Goal: Task Accomplishment & Management: Manage account settings

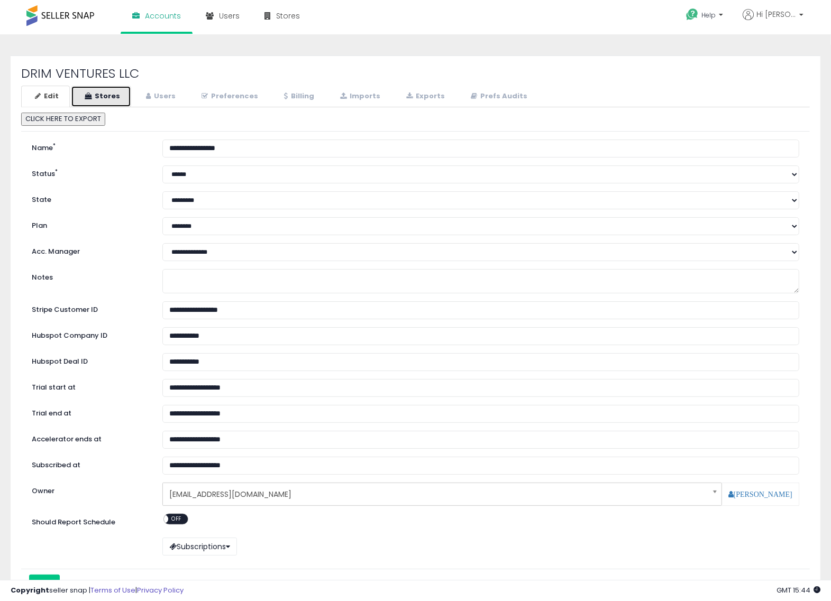
click at [102, 93] on link "Stores" at bounding box center [101, 97] width 60 height 22
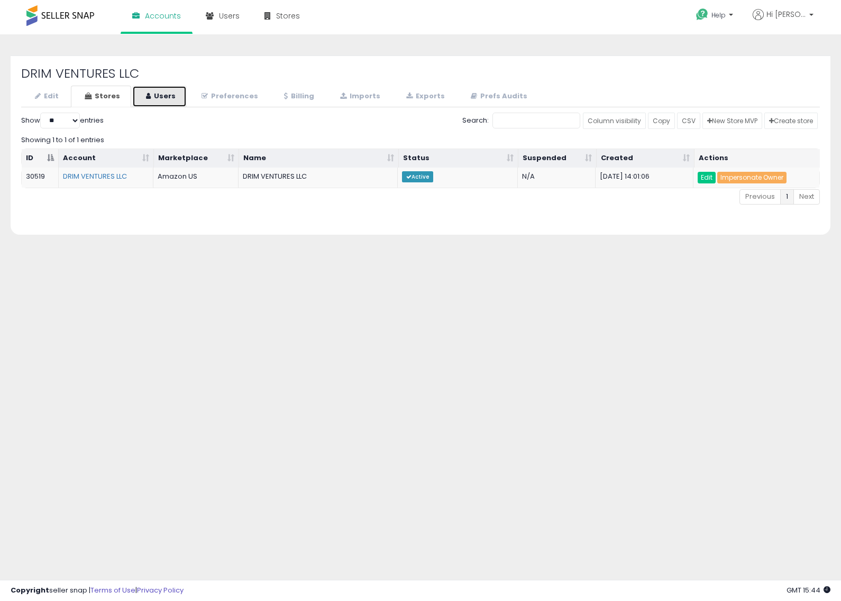
click at [163, 100] on link "Users" at bounding box center [159, 97] width 54 height 22
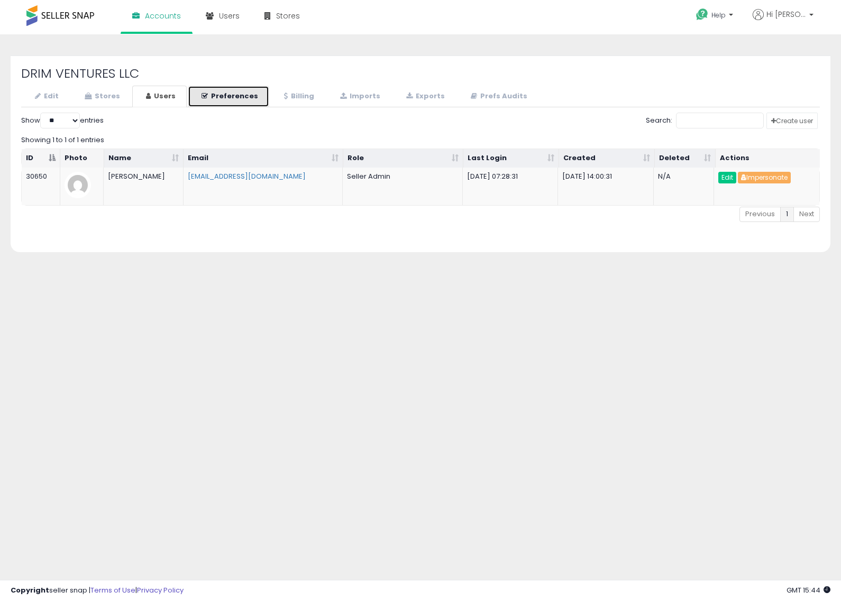
click at [236, 93] on link "Preferences" at bounding box center [228, 97] width 81 height 22
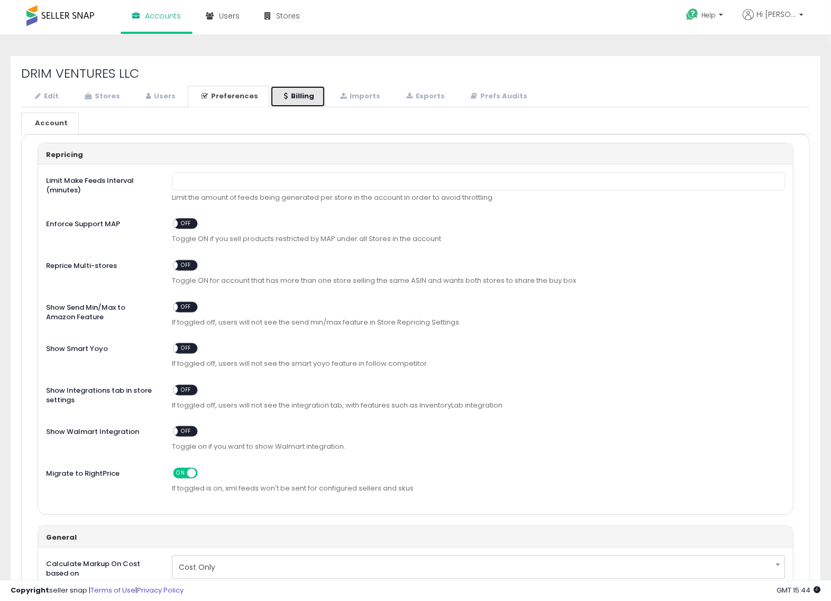
click at [313, 96] on link "Billing" at bounding box center [297, 97] width 55 height 22
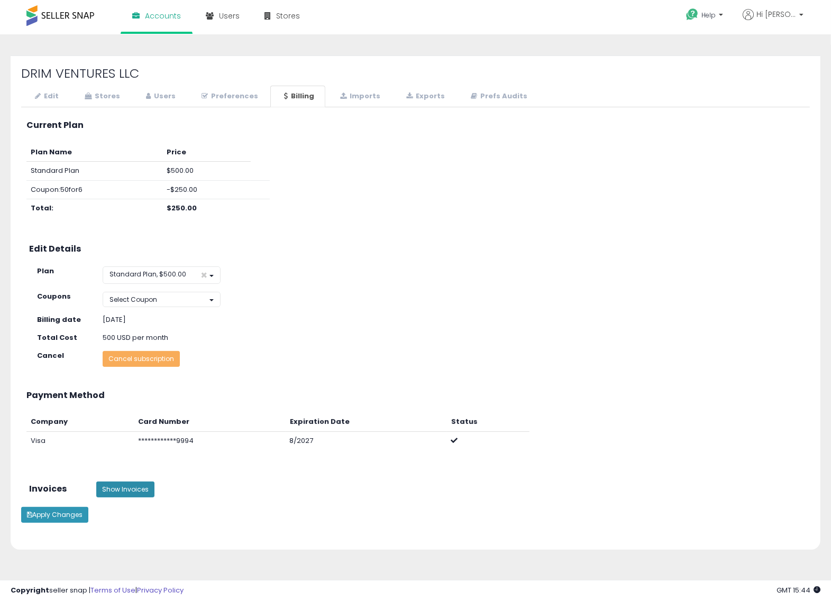
click at [138, 493] on button "Show Invoices" at bounding box center [125, 490] width 58 height 16
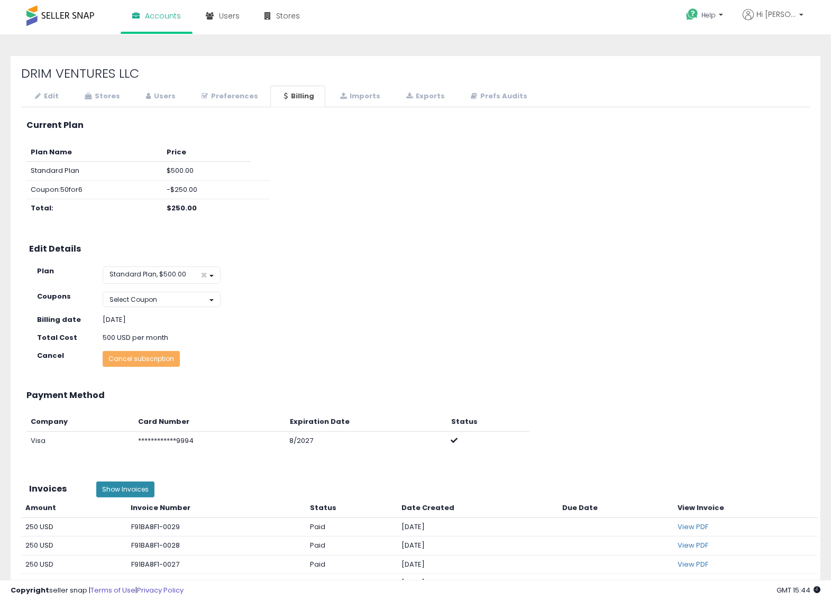
scroll to position [198, 0]
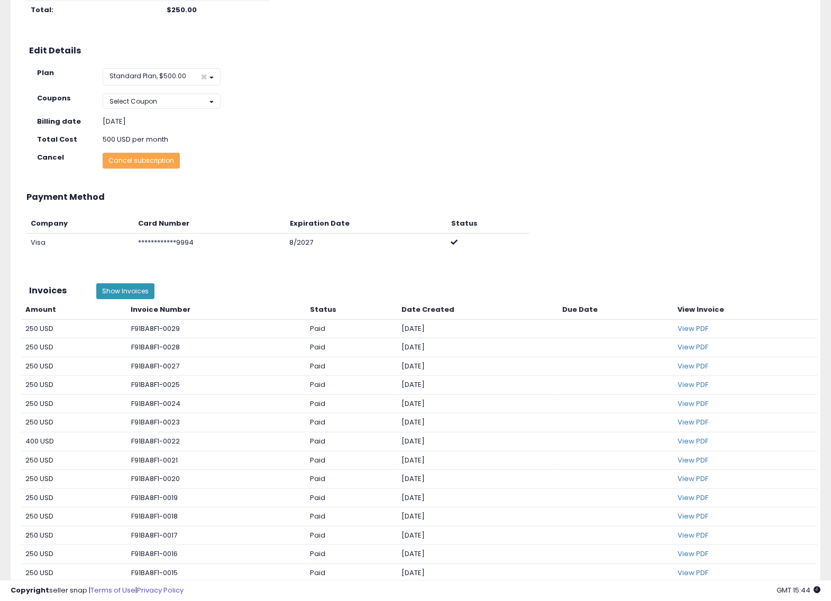
click at [154, 161] on button "Cancel subscription" at bounding box center [141, 161] width 77 height 16
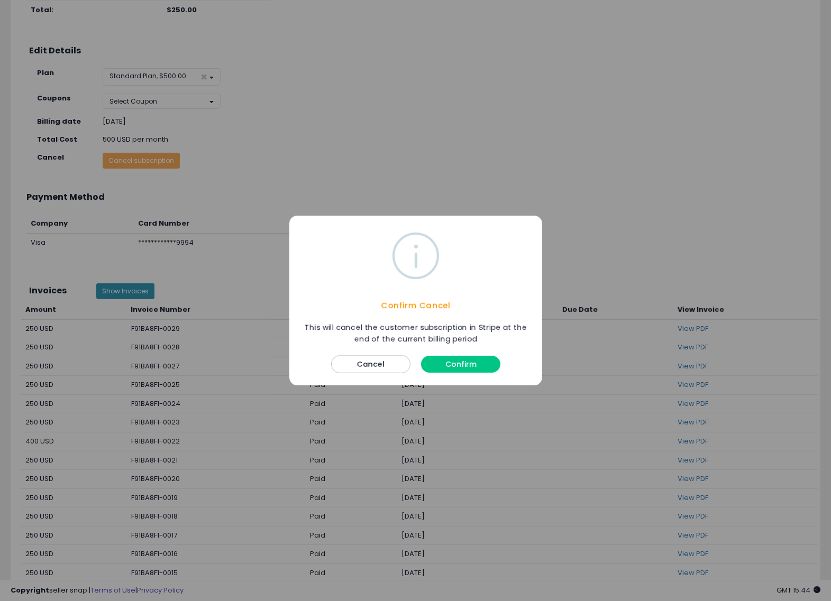
click at [449, 361] on button "Confirm" at bounding box center [460, 364] width 79 height 17
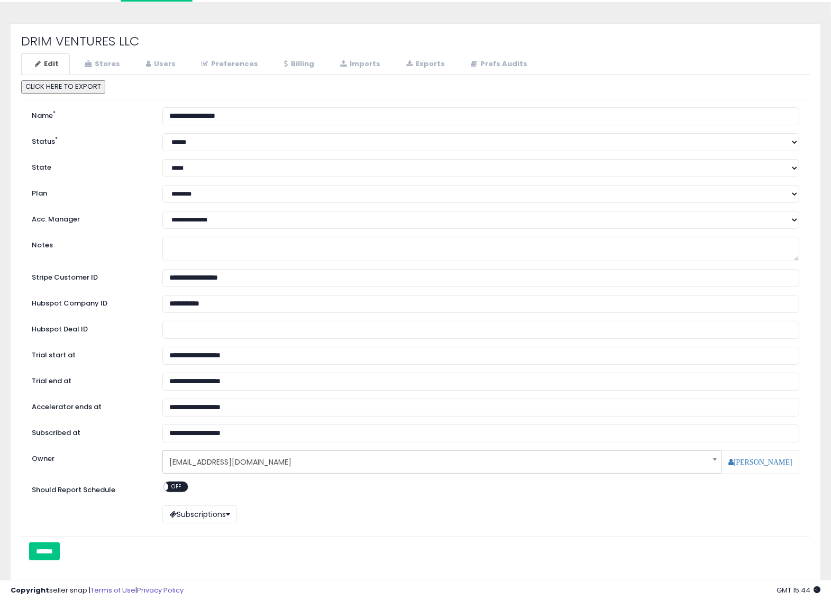
scroll to position [24, 0]
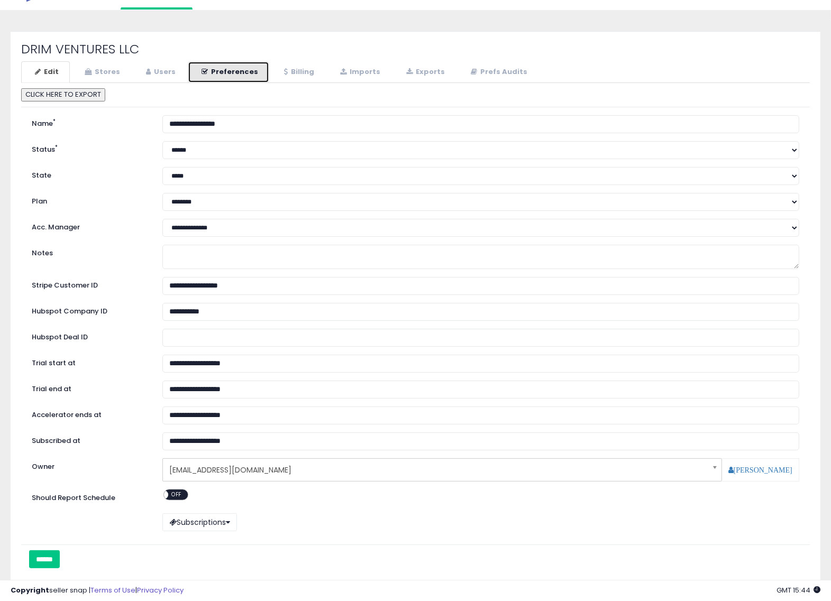
click at [242, 74] on link "Preferences" at bounding box center [228, 72] width 81 height 22
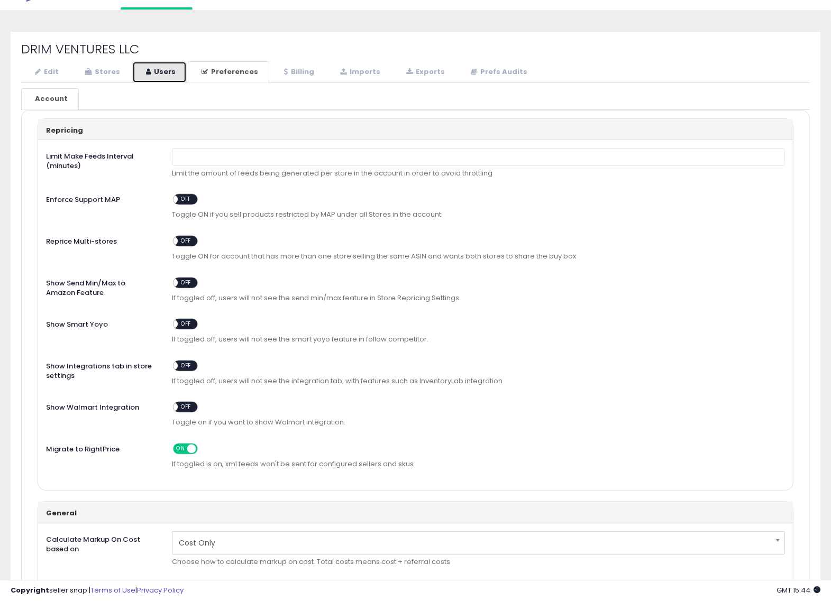
click at [169, 70] on link "Users" at bounding box center [159, 72] width 54 height 22
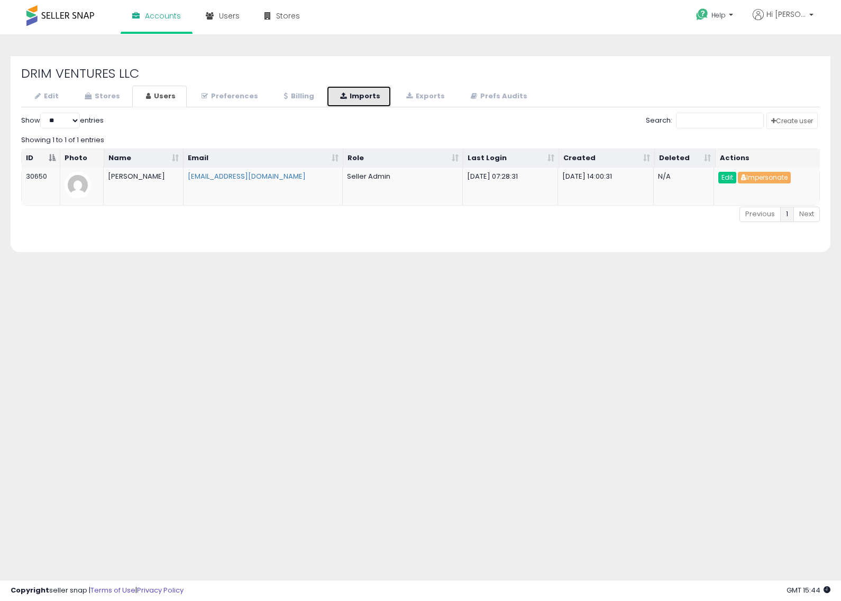
click at [342, 96] on icon at bounding box center [343, 96] width 6 height 7
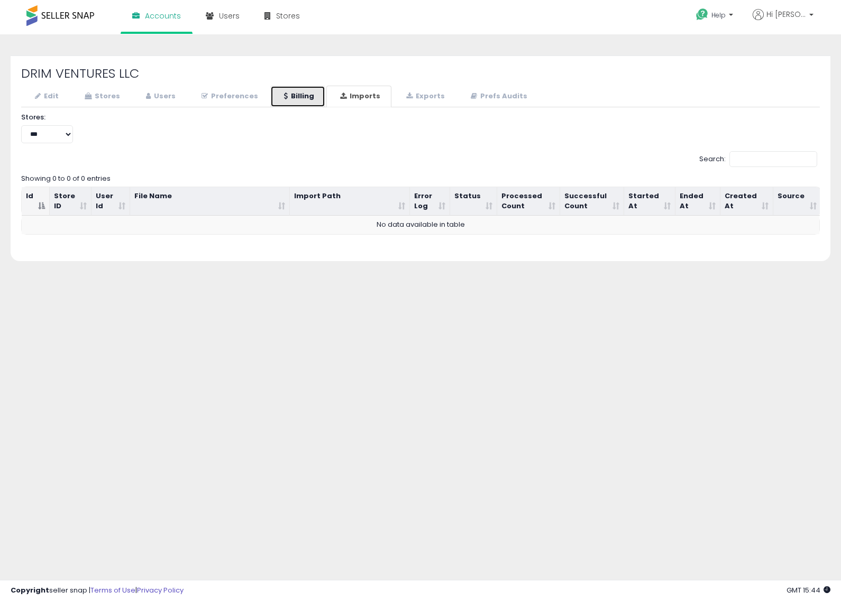
click at [294, 94] on link "Billing" at bounding box center [297, 97] width 55 height 22
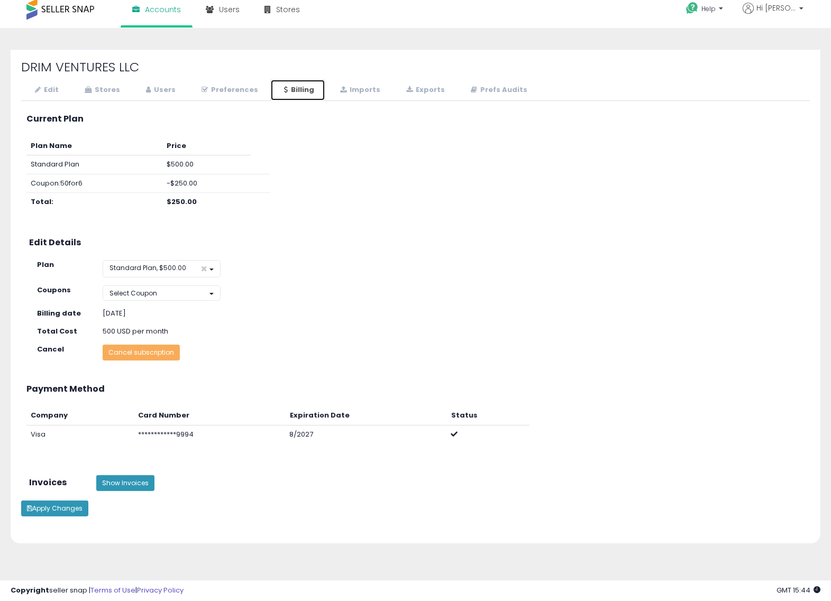
scroll to position [16, 0]
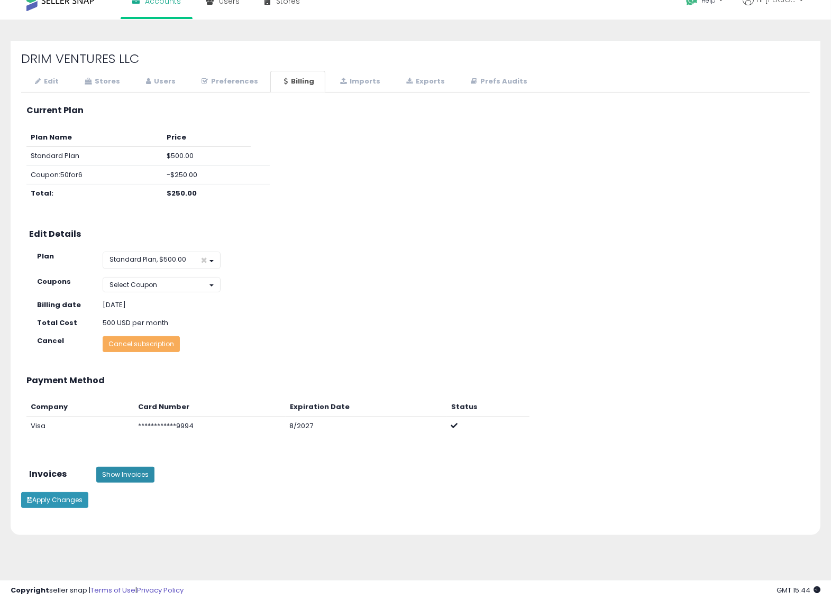
click at [135, 472] on button "Show Invoices" at bounding box center [125, 475] width 58 height 16
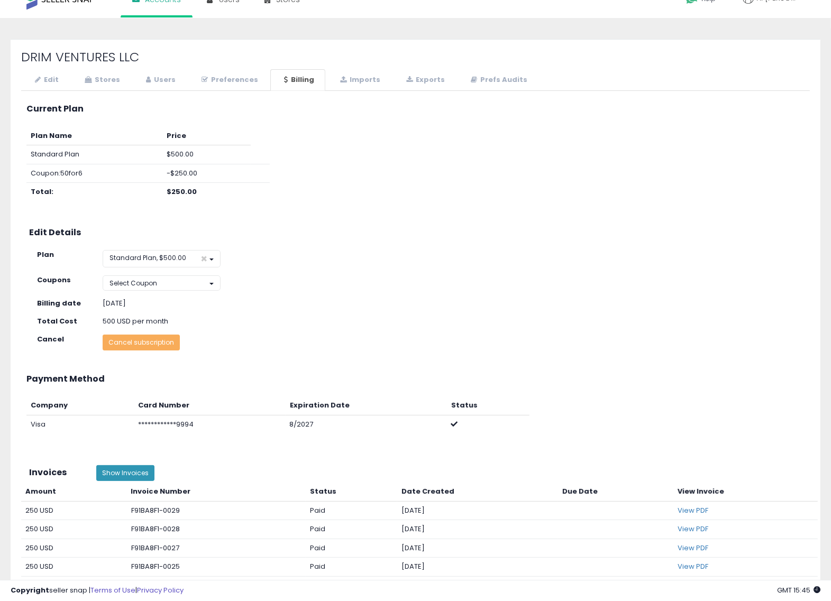
drag, startPoint x: 362, startPoint y: 559, endPoint x: 687, endPoint y: 184, distance: 495.8
click at [687, 184] on div "Plan Name Price Standard Plan $500.00 Coupon: 50for6 -$250.00 Total: $250.00" at bounding box center [408, 169] width 794 height 85
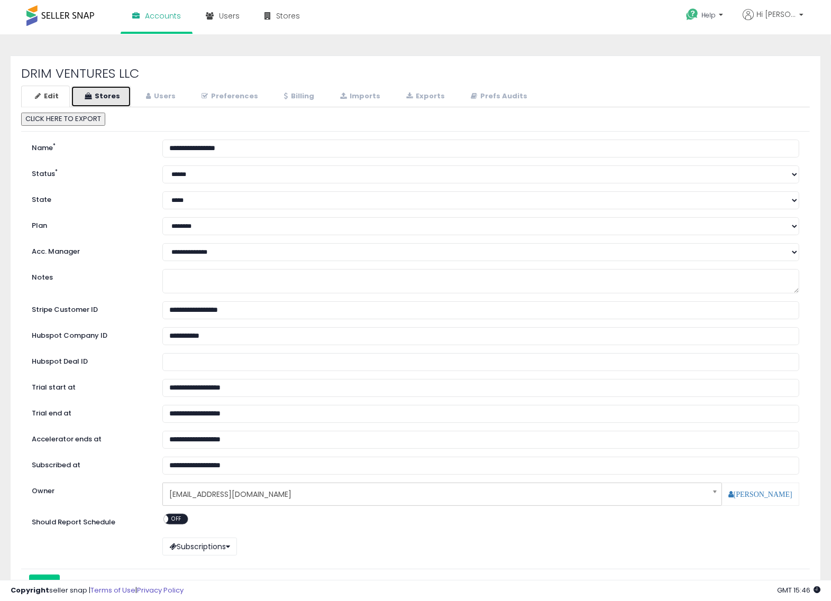
click at [104, 93] on link "Stores" at bounding box center [101, 97] width 60 height 22
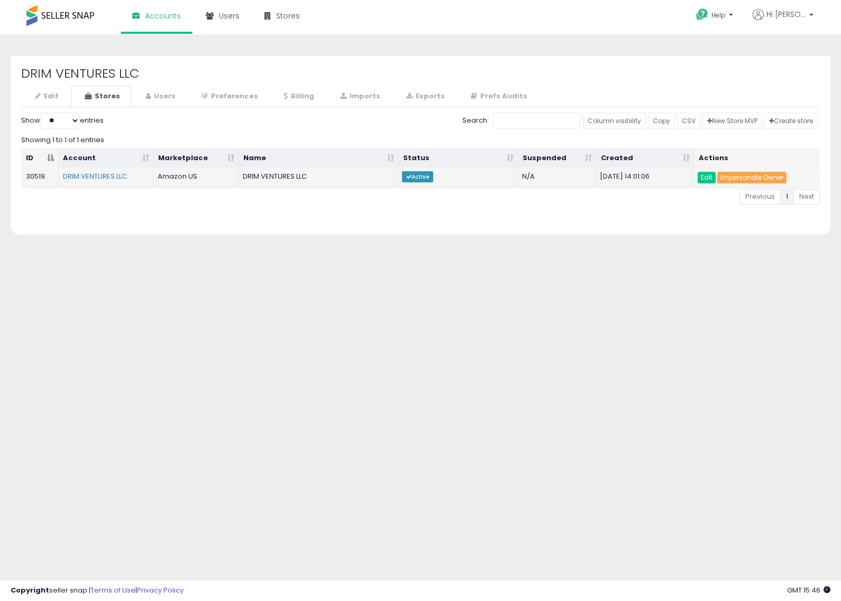
click at [741, 178] on link "Impersonate Owner" at bounding box center [751, 178] width 69 height 12
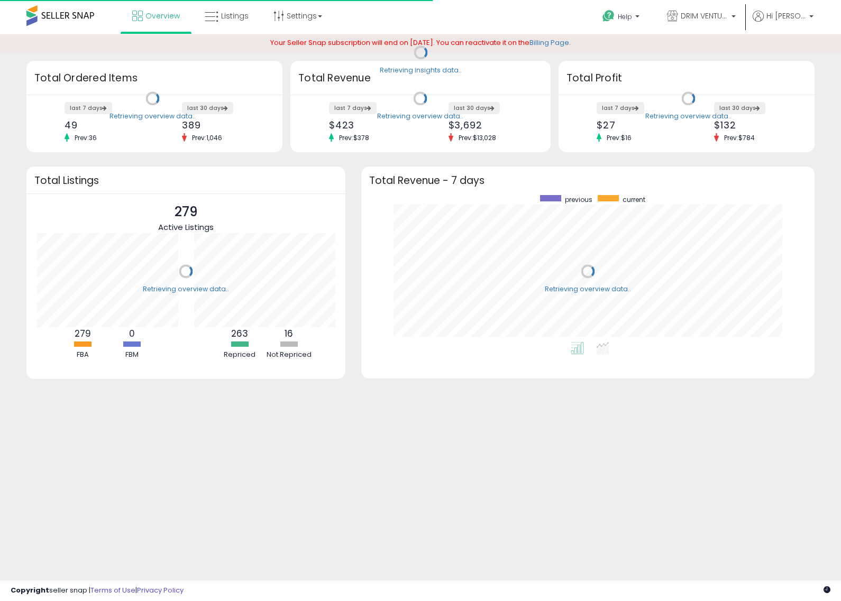
scroll to position [147, 432]
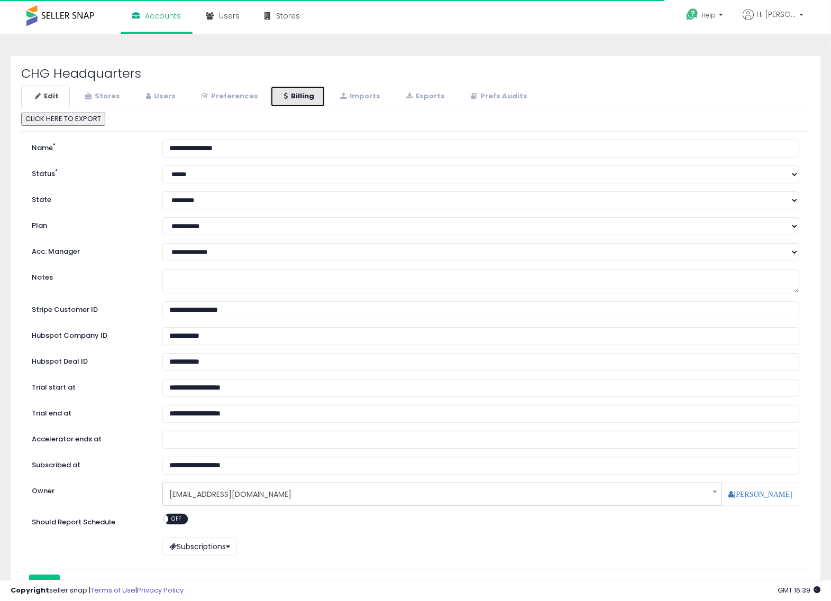
click at [301, 92] on link "Billing" at bounding box center [297, 97] width 55 height 22
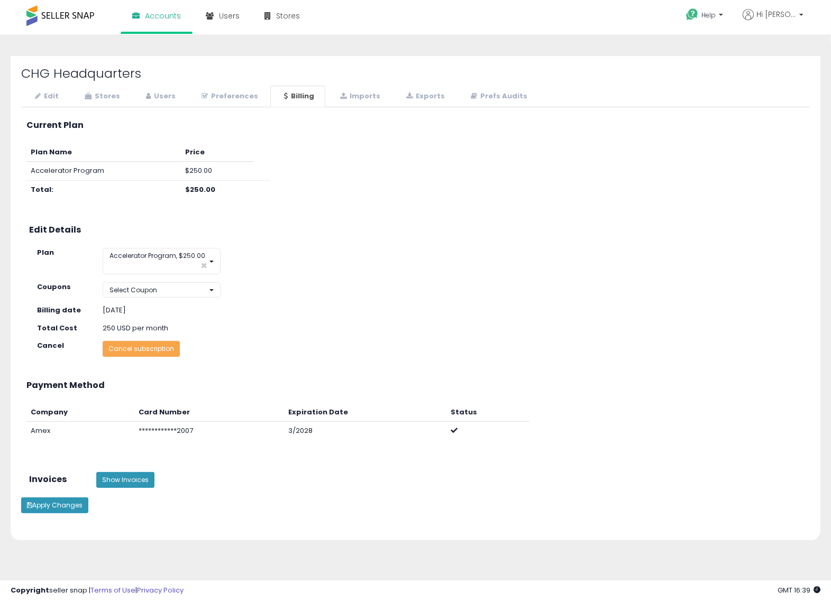
click at [162, 355] on button "Cancel subscription" at bounding box center [141, 349] width 77 height 16
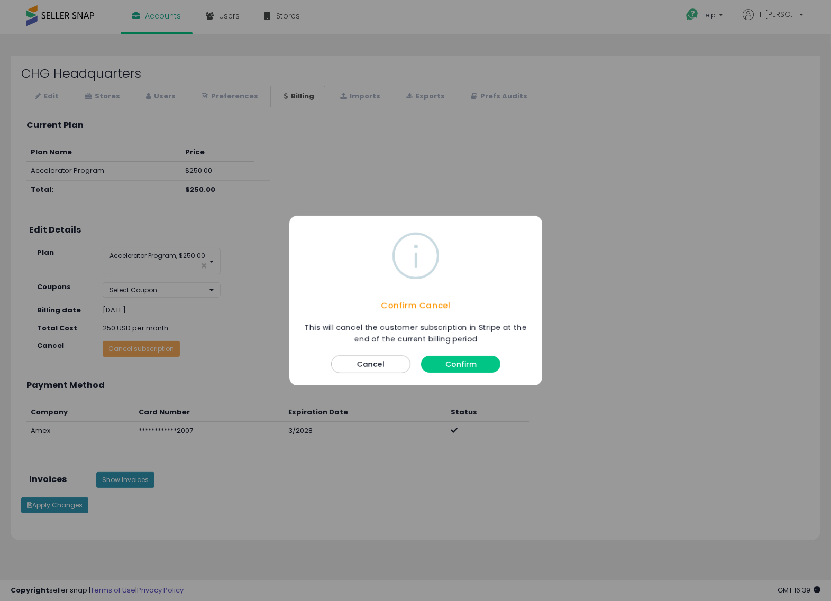
click at [456, 362] on button "Confirm" at bounding box center [460, 364] width 79 height 17
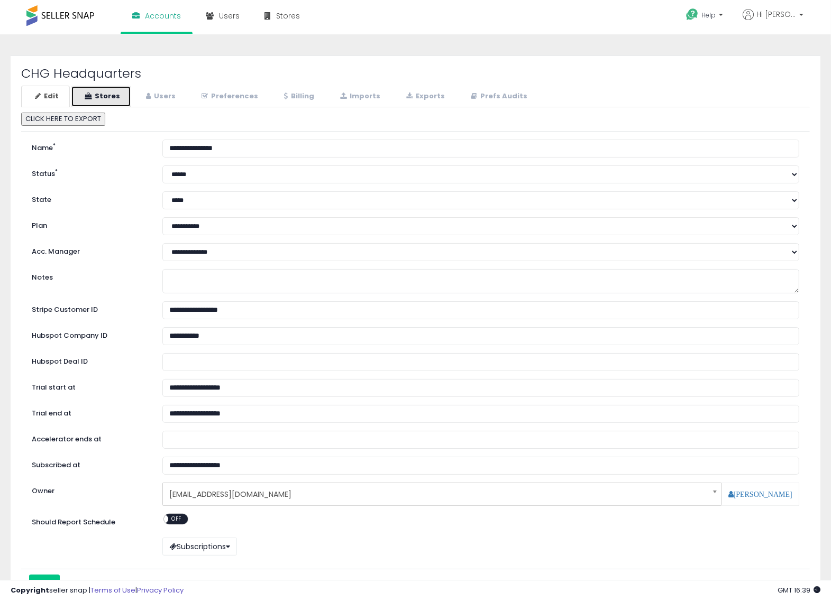
click at [112, 98] on link "Stores" at bounding box center [101, 97] width 60 height 22
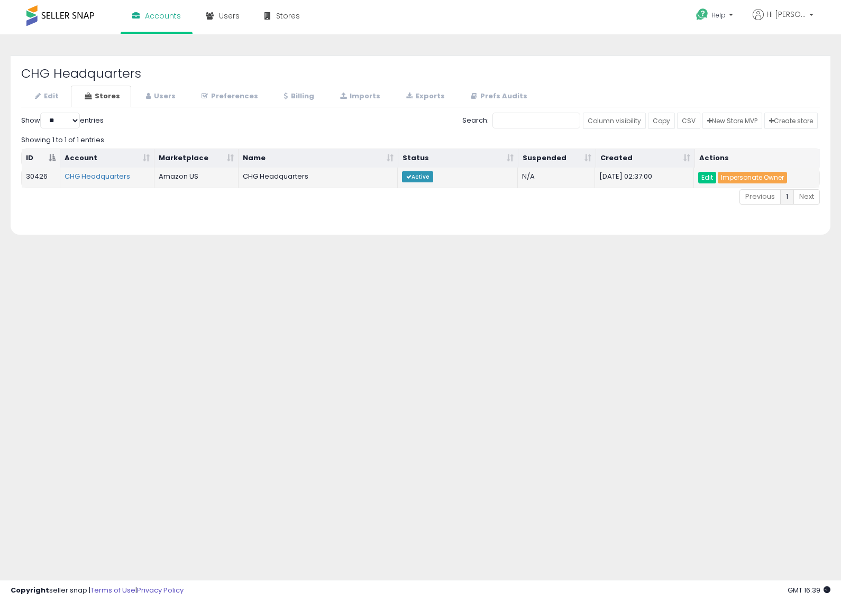
click at [746, 180] on link "Impersonate Owner" at bounding box center [752, 178] width 69 height 12
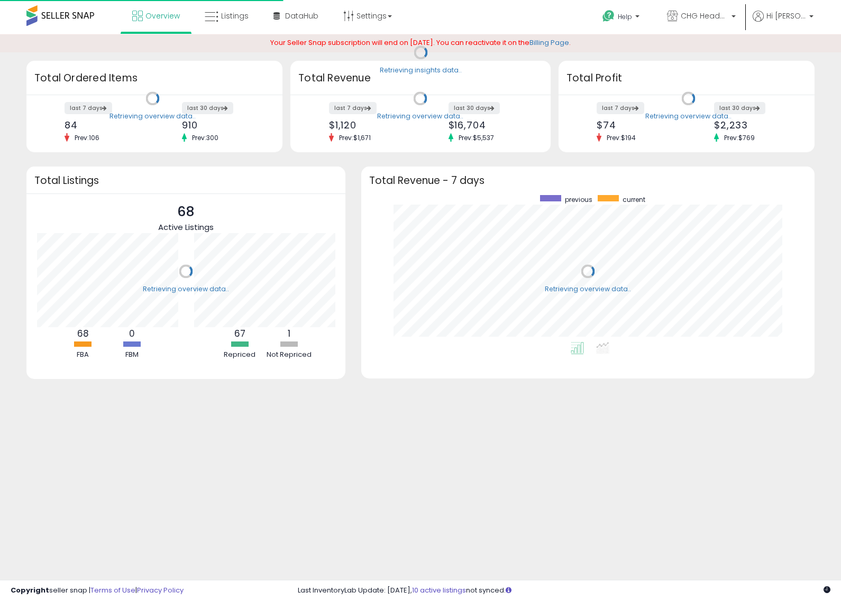
scroll to position [147, 432]
